Goal: Task Accomplishment & Management: Manage account settings

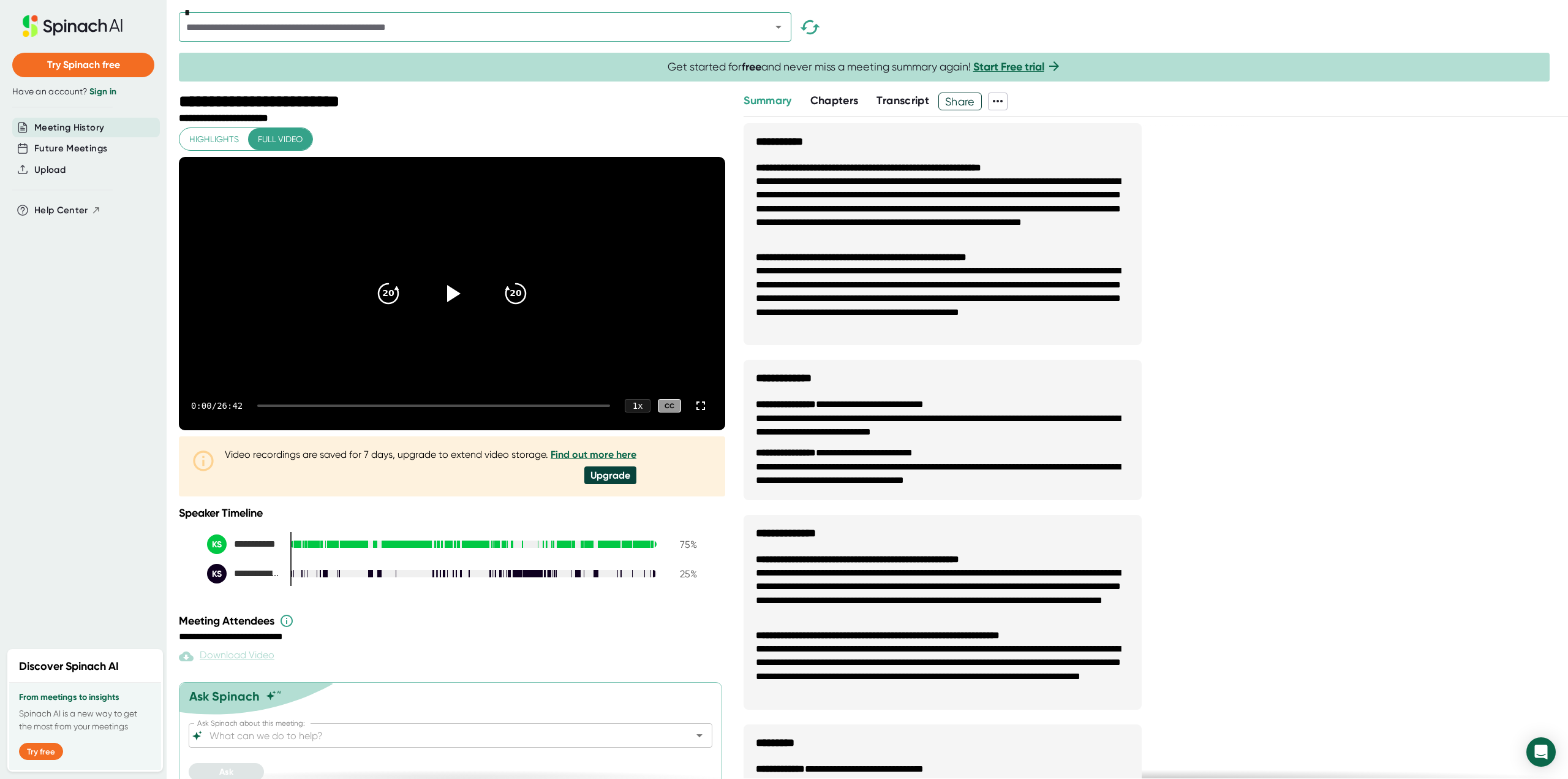
click at [108, 89] on link "Sign in" at bounding box center [102, 91] width 27 height 10
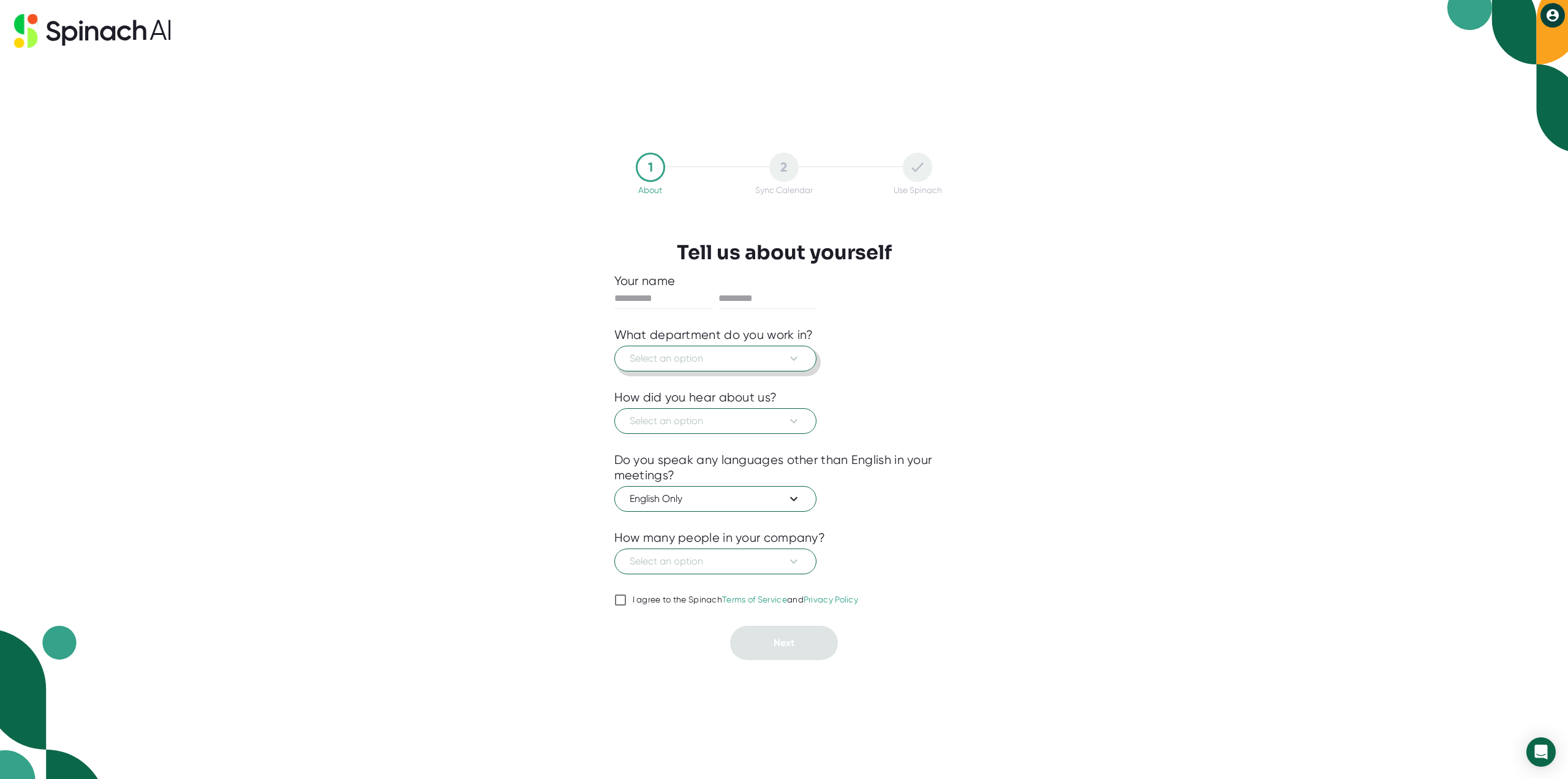
click at [717, 363] on span "Select an option" at bounding box center [715, 358] width 172 height 14
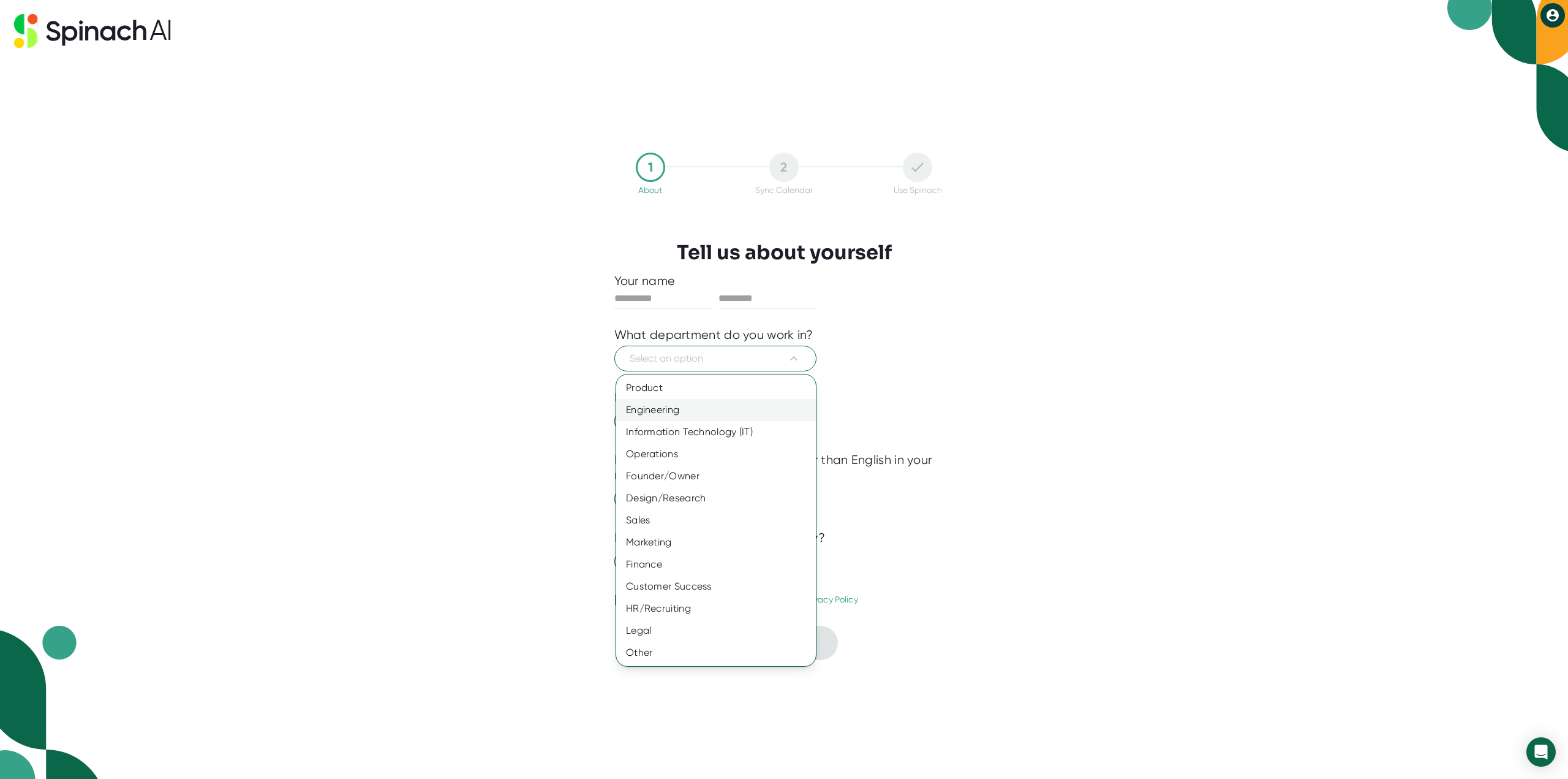
click at [684, 413] on div "Engineering" at bounding box center [715, 410] width 200 height 22
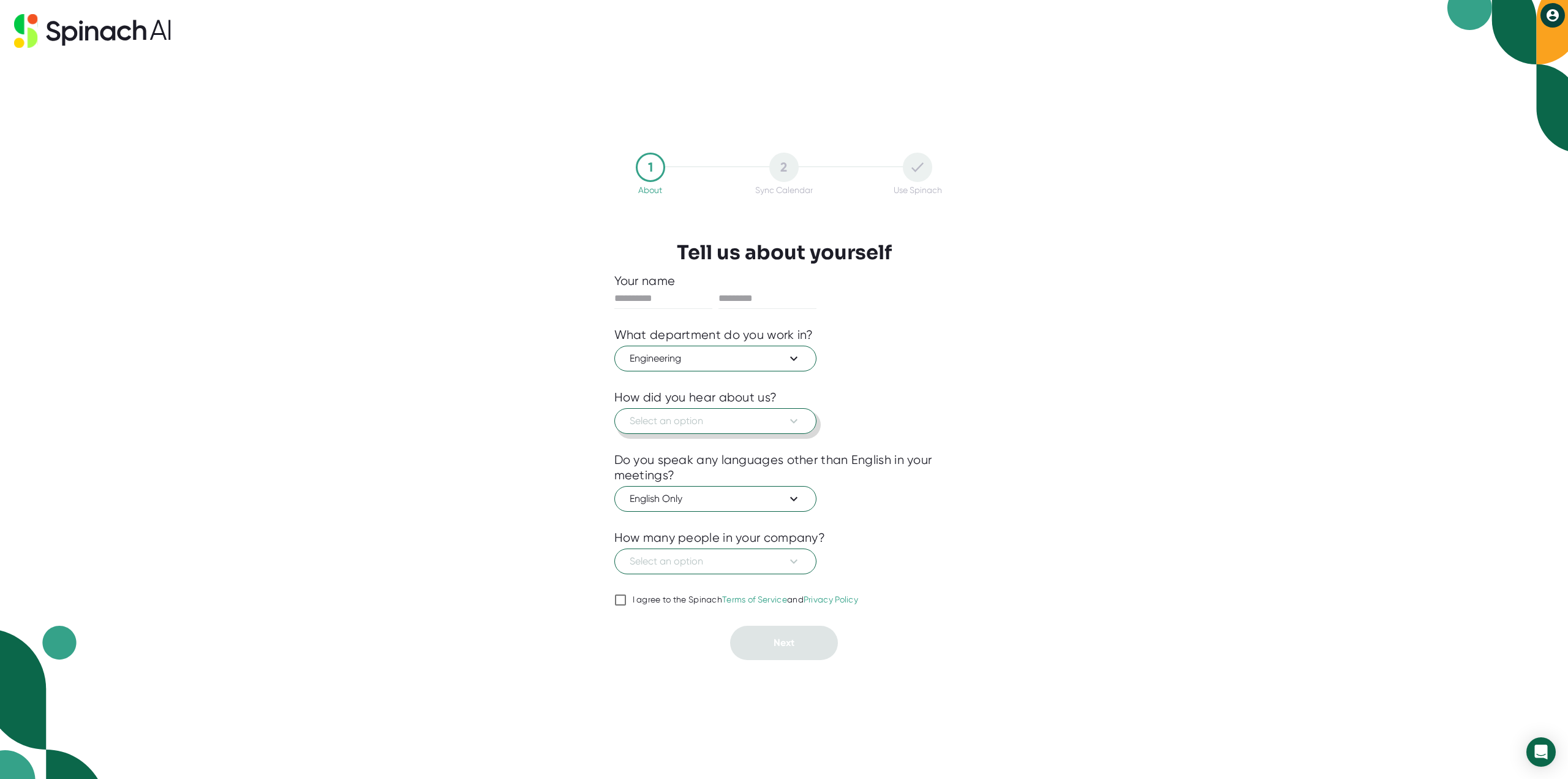
click at [697, 418] on span "Select an option" at bounding box center [715, 420] width 172 height 14
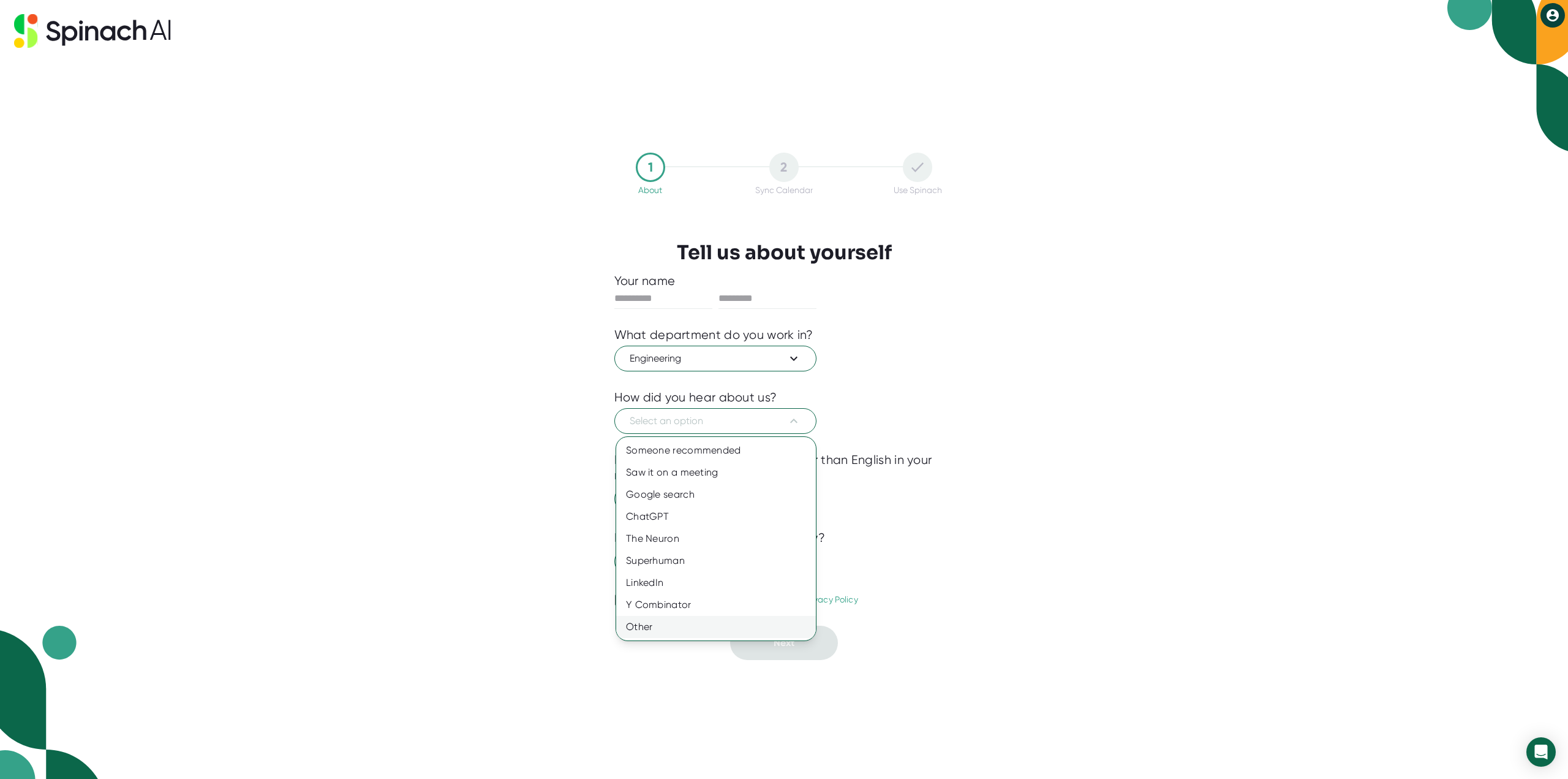
click at [667, 623] on div "Other" at bounding box center [715, 626] width 200 height 22
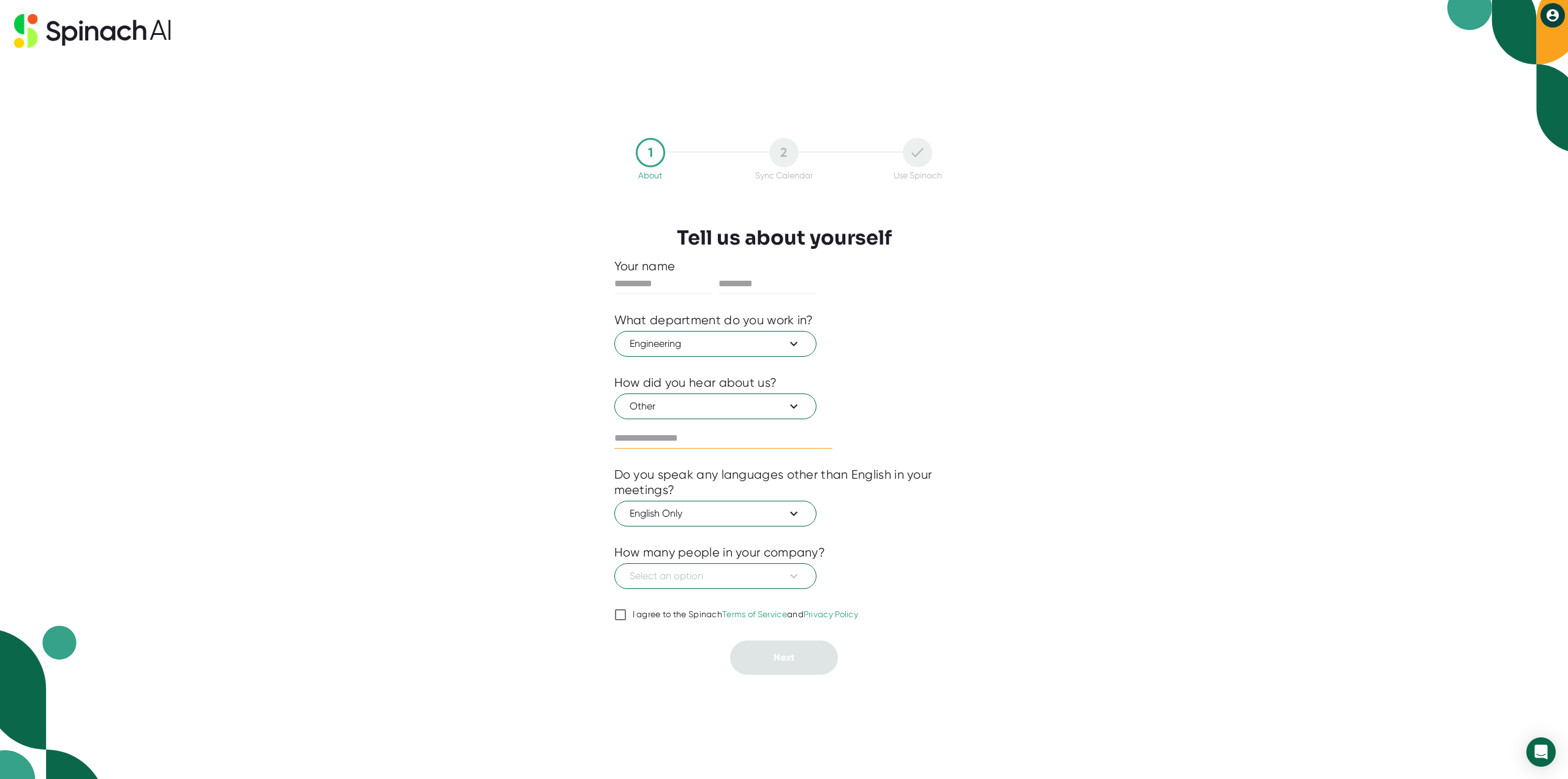
click at [692, 449] on div at bounding box center [724, 438] width 218 height 20
type input "********"
click at [711, 517] on span "English Only" at bounding box center [715, 513] width 172 height 14
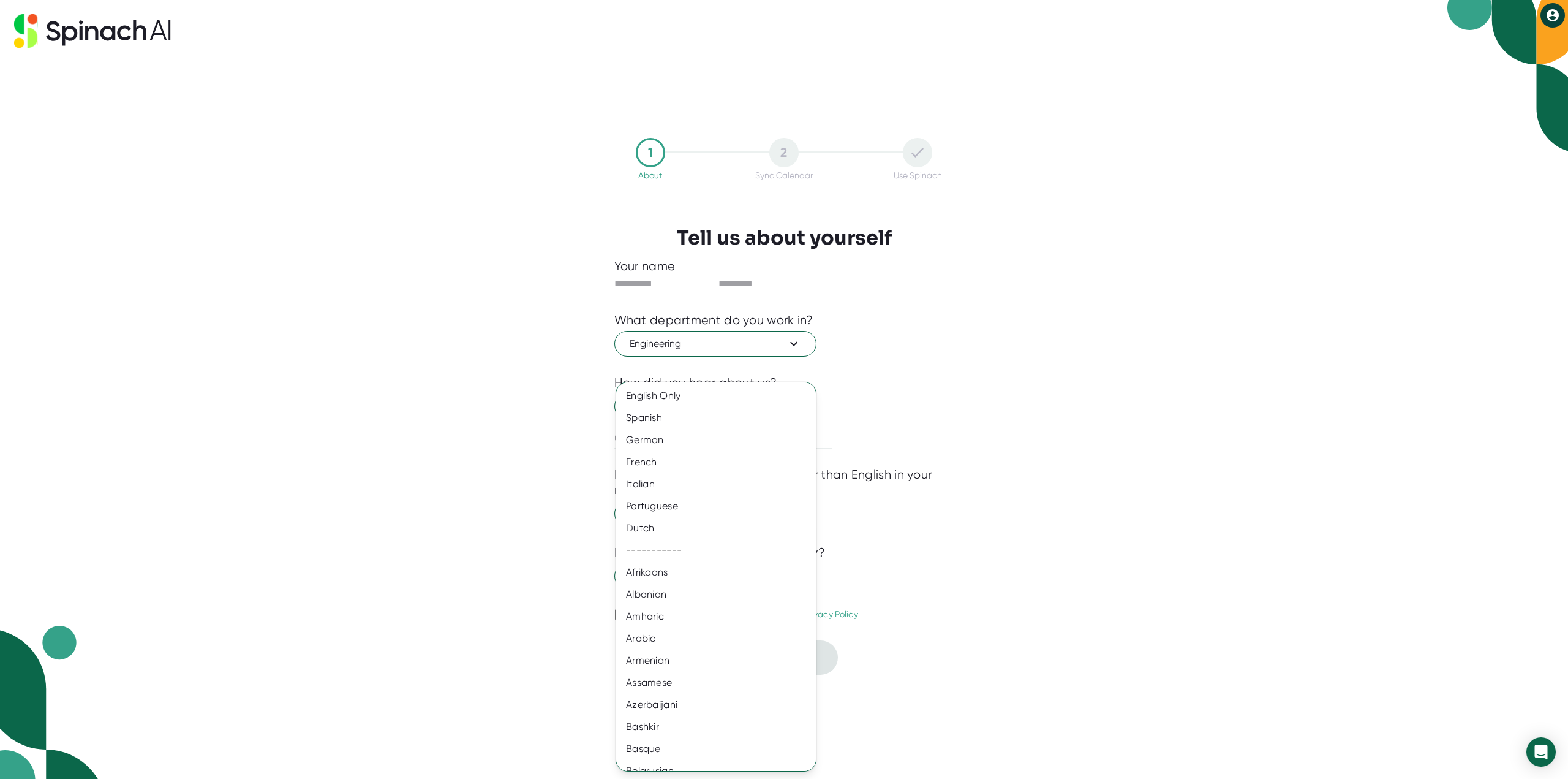
click at [944, 499] on div at bounding box center [784, 390] width 1568 height 779
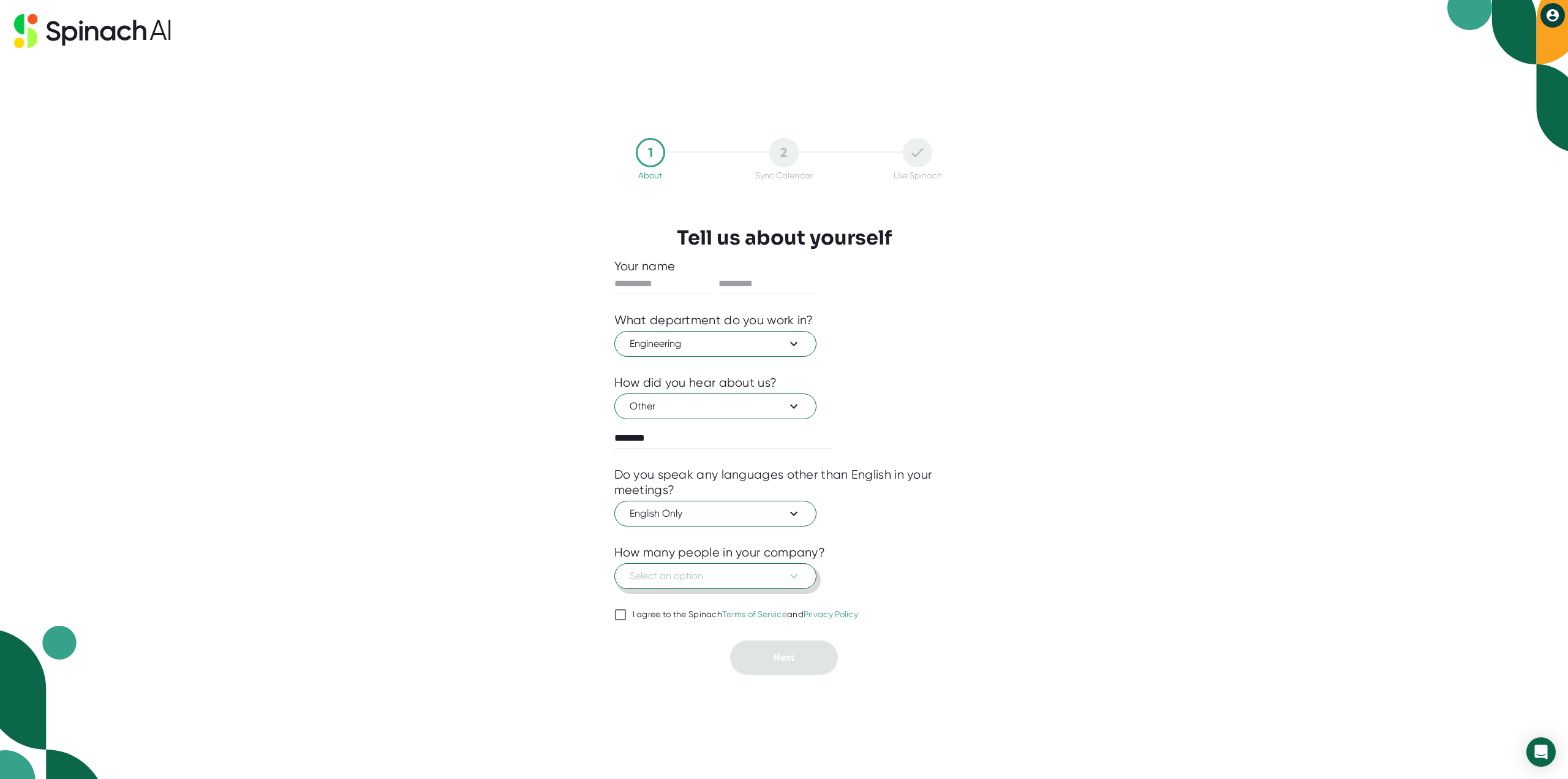
click at [728, 576] on span "Select an option" at bounding box center [715, 576] width 172 height 14
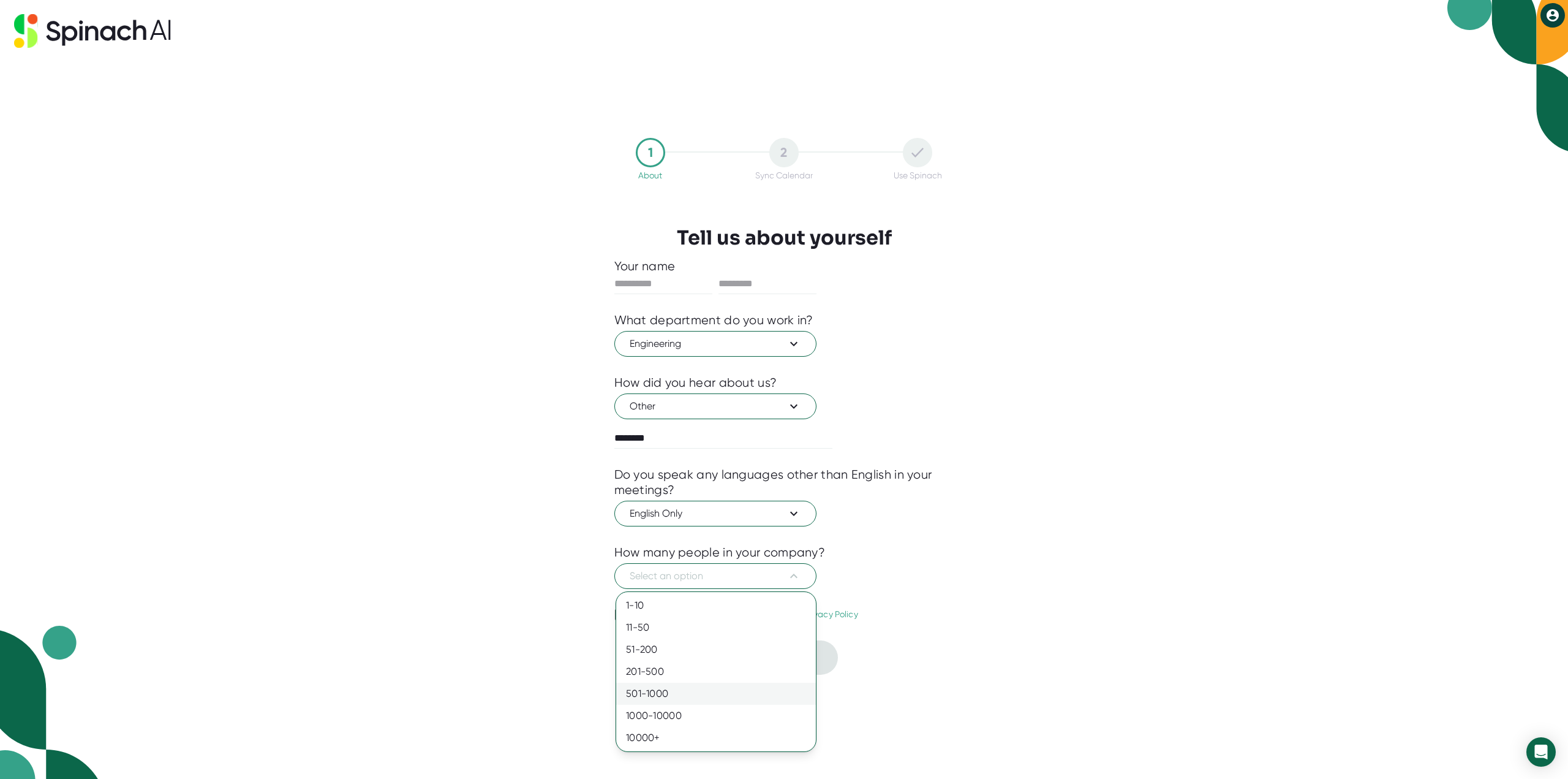
click at [695, 701] on div "501-1000" at bounding box center [715, 694] width 200 height 22
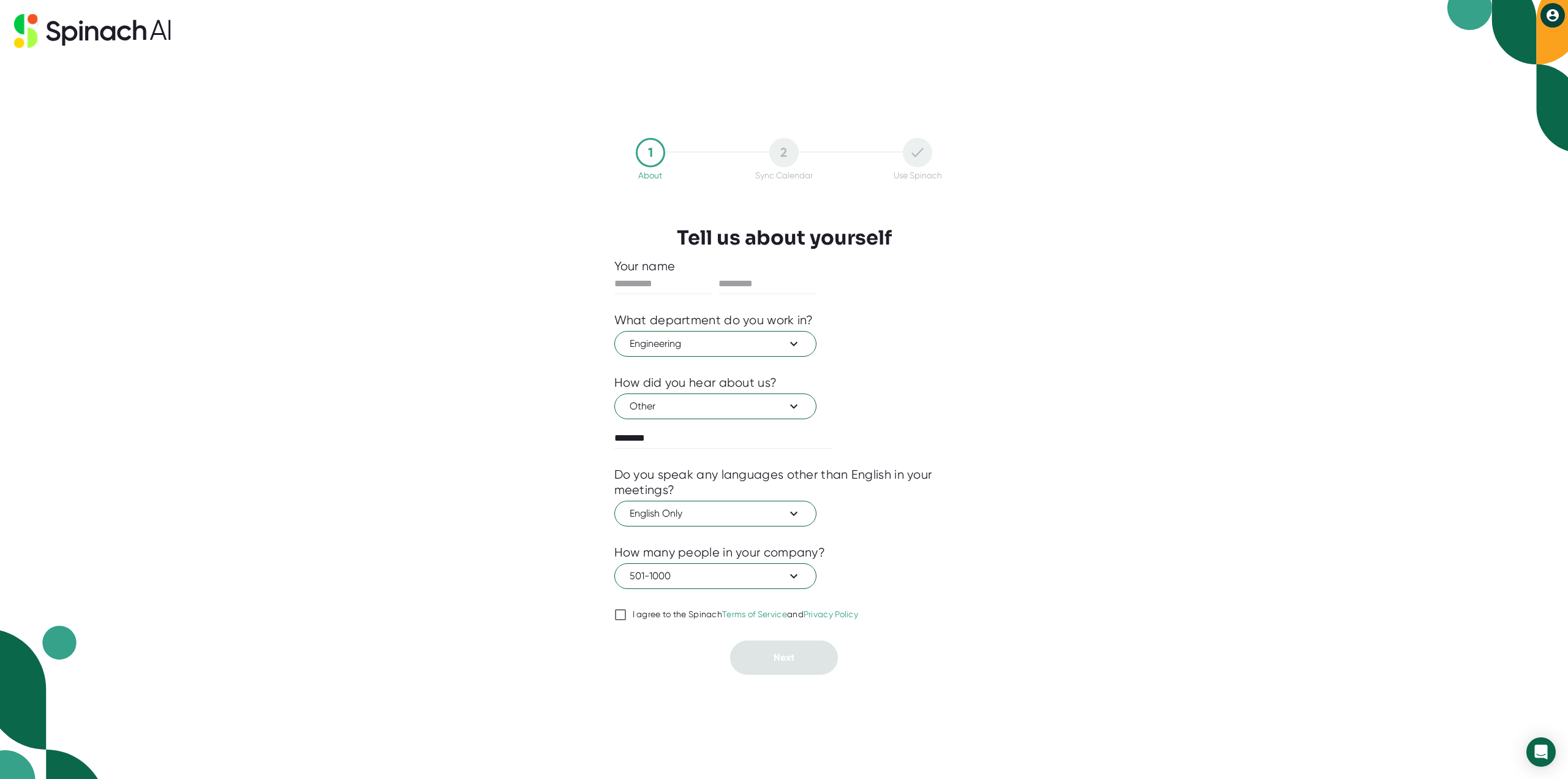
click at [667, 614] on div "I agree to the Spinach Terms of Service and Privacy Policy" at bounding box center [745, 615] width 226 height 11
click at [627, 614] on input "I agree to the Spinach Terms of Service and Privacy Policy" at bounding box center [621, 614] width 12 height 14
checkbox input "true"
click at [667, 443] on input "********" at bounding box center [724, 438] width 218 height 20
click at [675, 291] on input "text" at bounding box center [663, 284] width 98 height 20
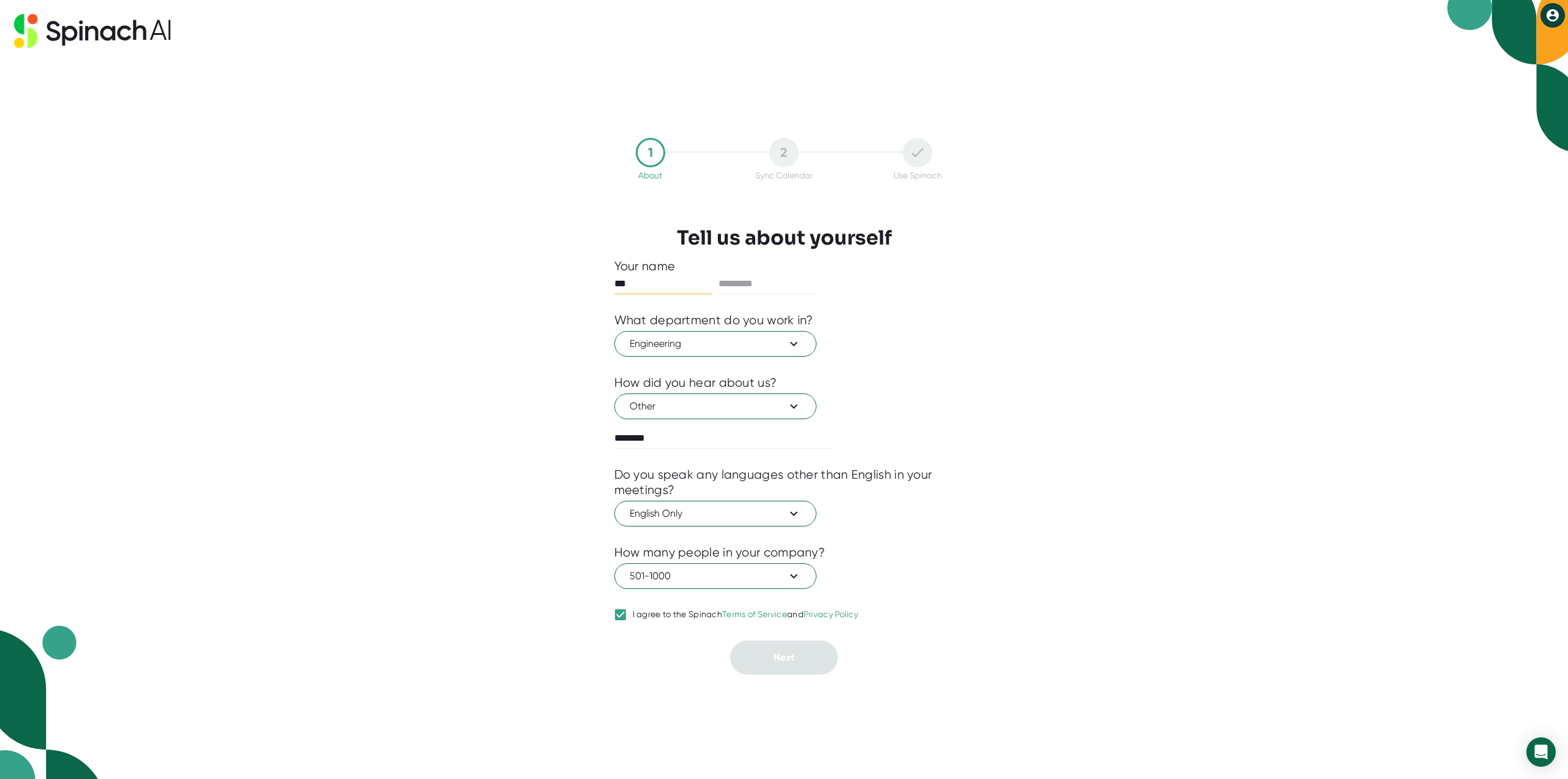
type input "***"
type input "*******"
click at [787, 659] on span "Next" at bounding box center [784, 657] width 21 height 12
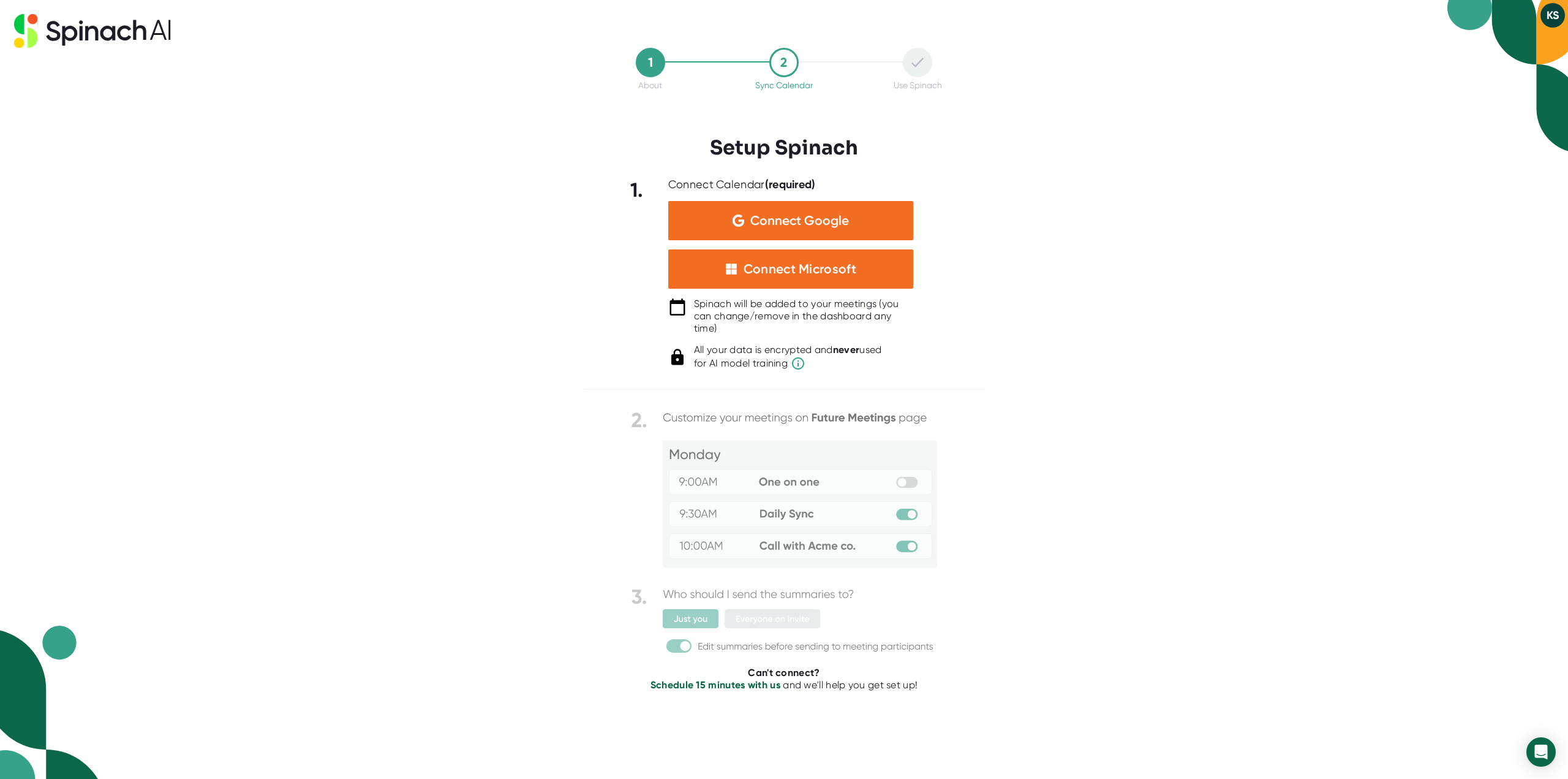
click at [924, 65] on div at bounding box center [917, 63] width 30 height 30
click at [806, 142] on h3 "Setup Spinach" at bounding box center [784, 148] width 148 height 23
click at [772, 66] on div "2 Sync Calendar" at bounding box center [784, 69] width 133 height 43
click at [772, 63] on div "2" at bounding box center [783, 63] width 30 height 30
click at [1540, 21] on div "KS" at bounding box center [1552, 15] width 25 height 25
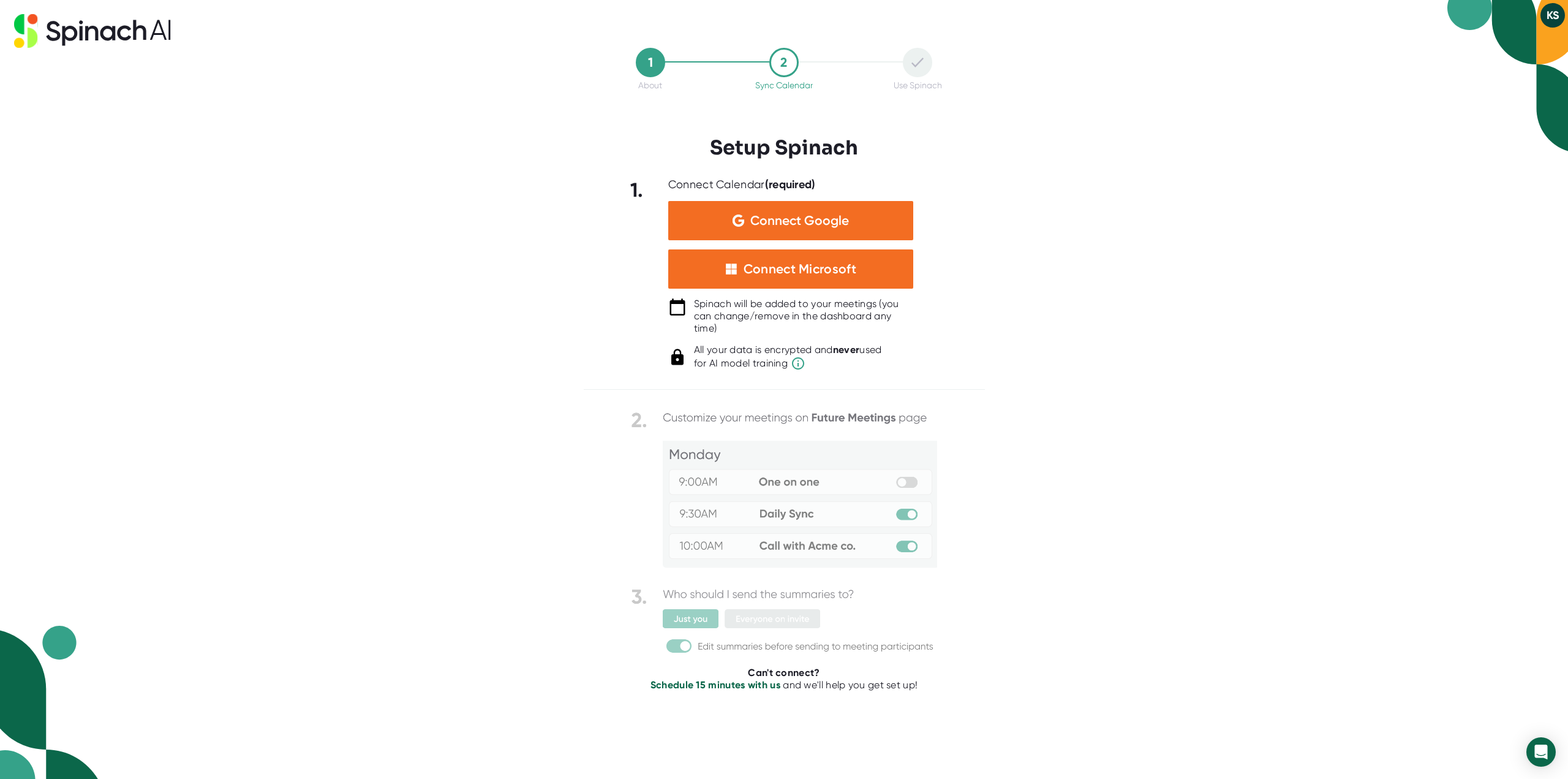
click at [1551, 14] on button "KS" at bounding box center [1552, 15] width 25 height 25
click at [1514, 43] on b "Logout" at bounding box center [1505, 41] width 26 height 10
